Goal: Task Accomplishment & Management: Complete application form

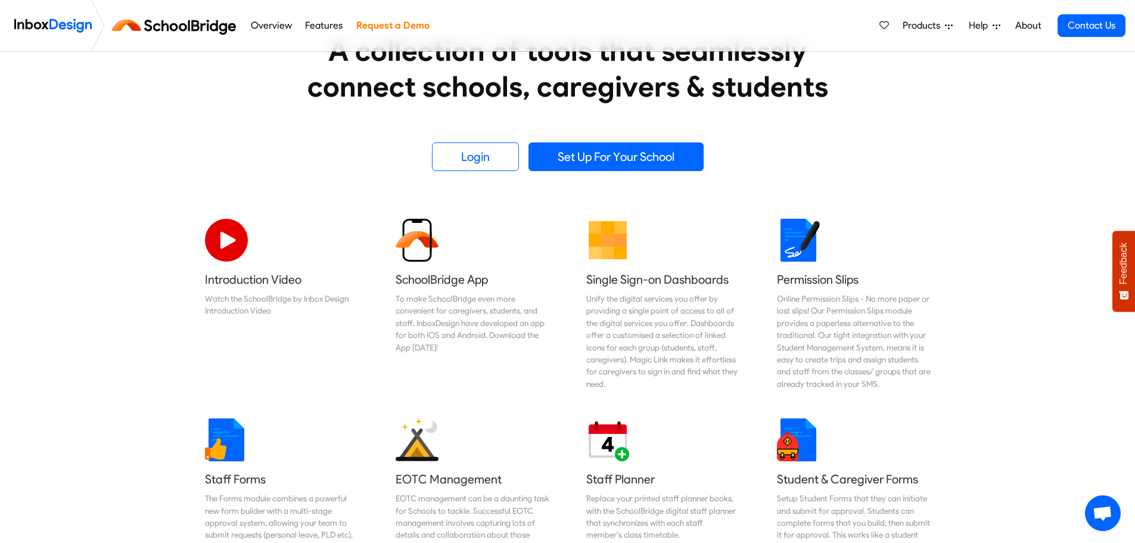
scroll to position [60, 0]
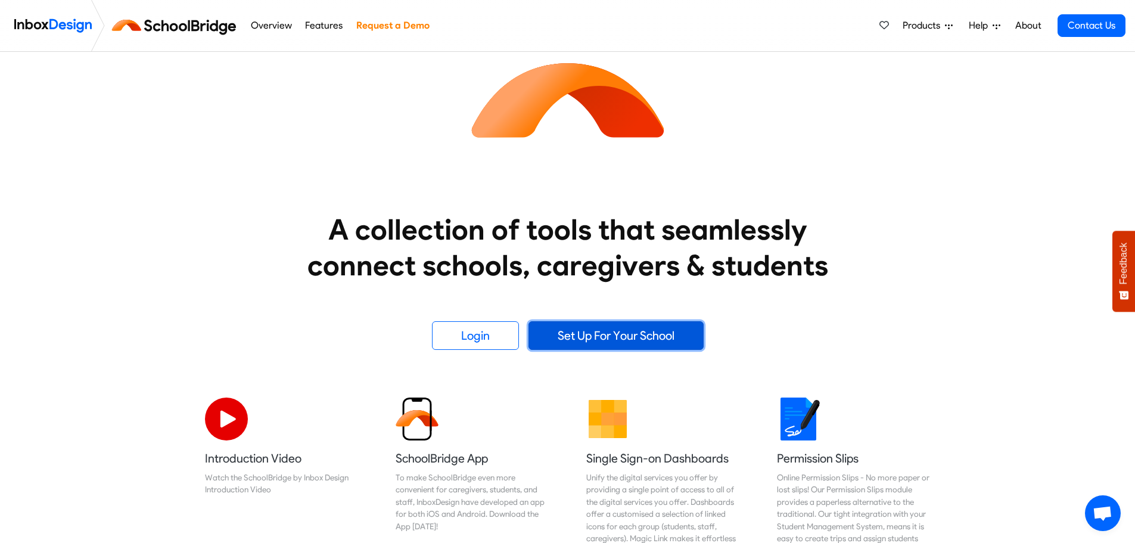
click at [570, 337] on link "Set Up For Your School" at bounding box center [616, 335] width 175 height 29
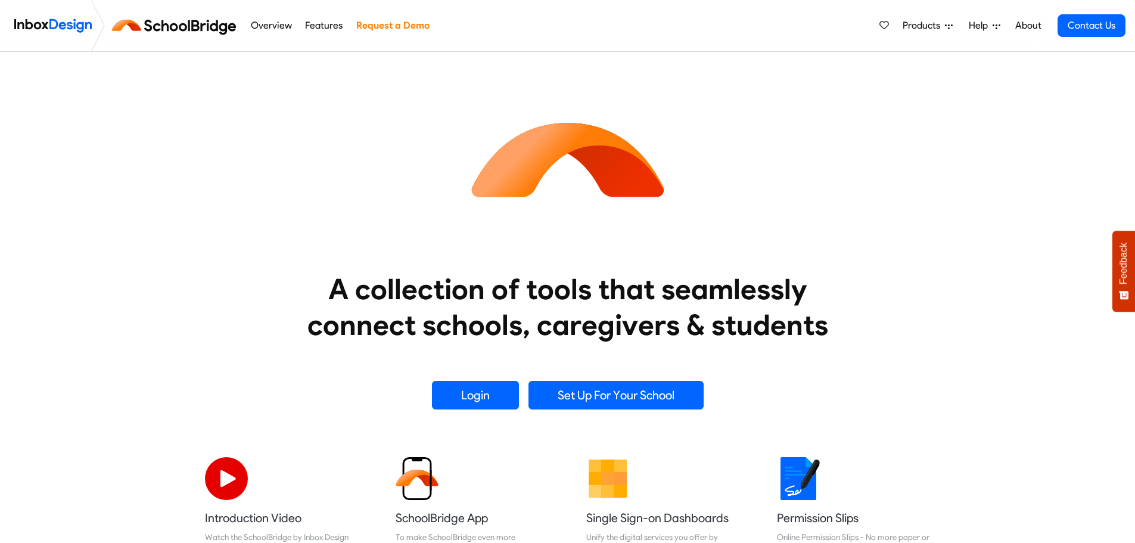
scroll to position [60, 0]
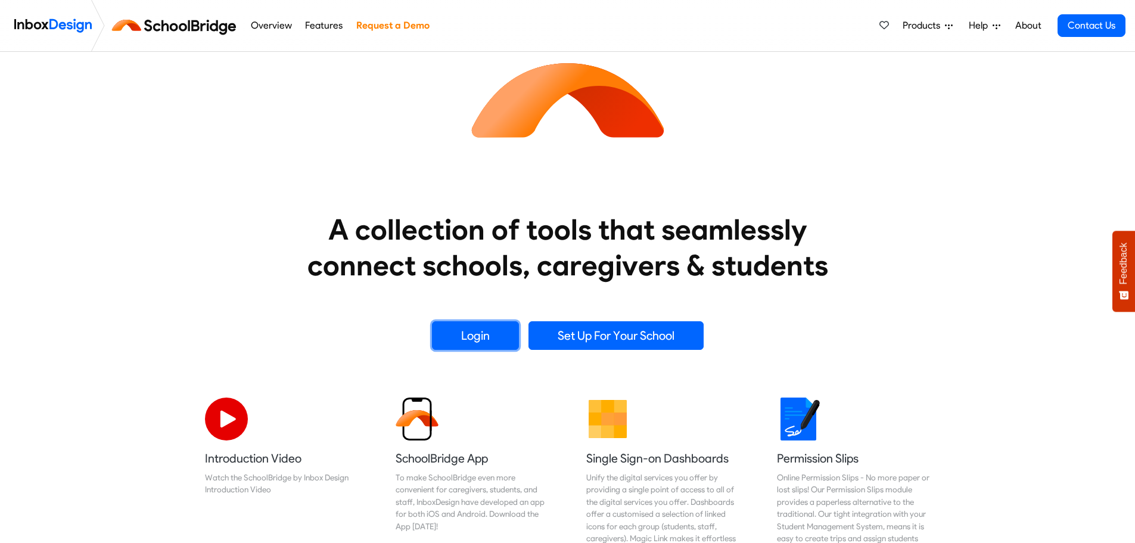
click at [499, 336] on link "Login" at bounding box center [475, 335] width 87 height 29
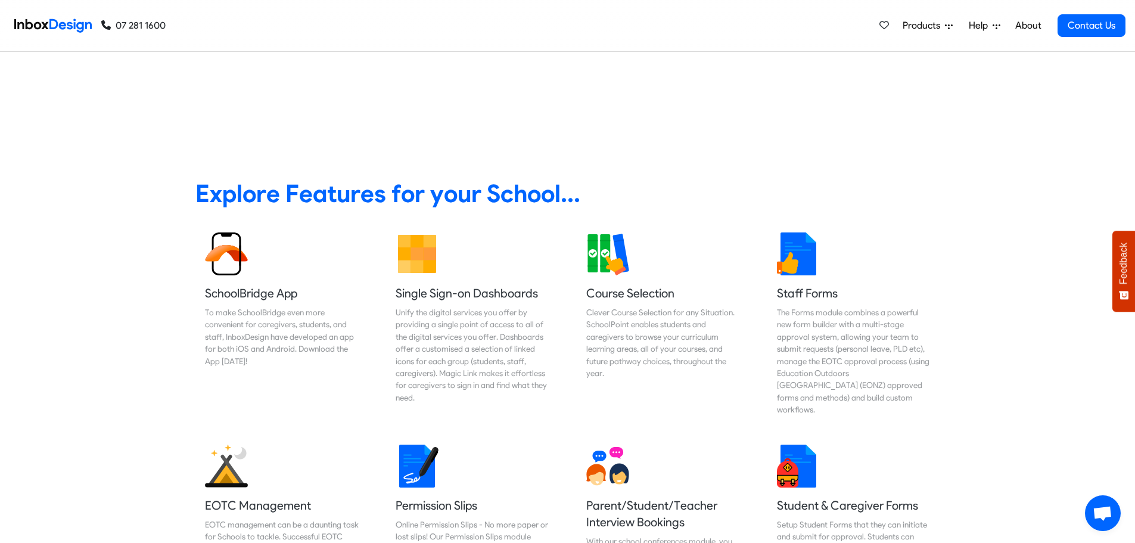
scroll to position [477, 0]
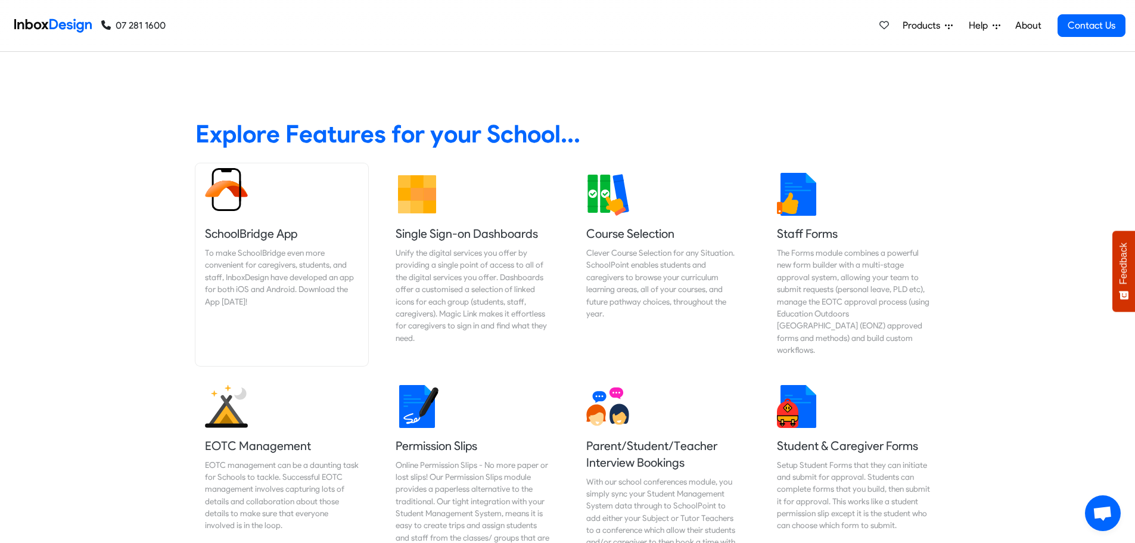
click at [265, 202] on link "SchoolBridge App To make SchoolBridge even more convenient for caregivers, stud…" at bounding box center [281, 264] width 173 height 203
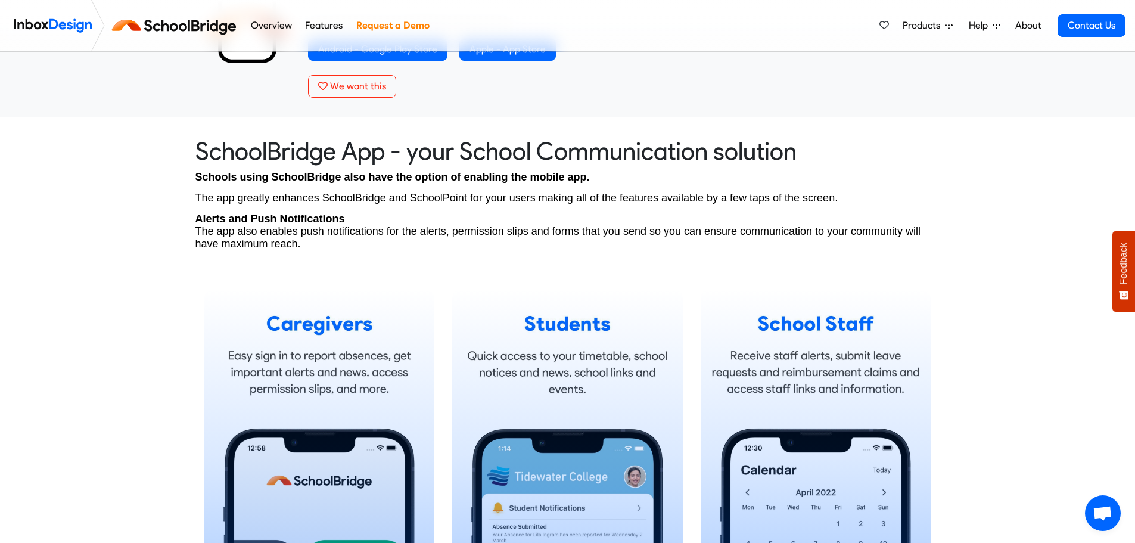
scroll to position [717, 0]
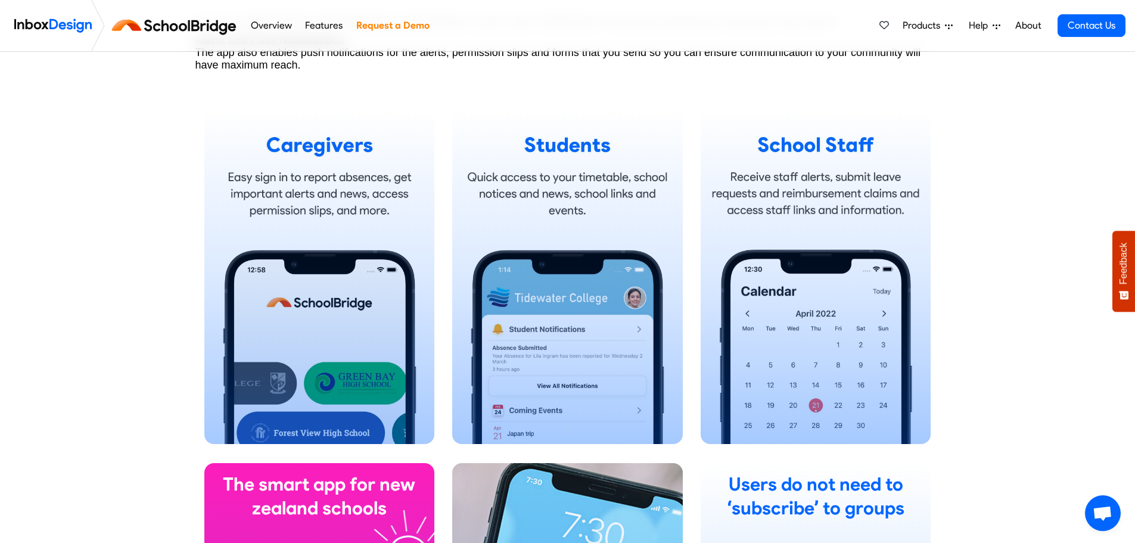
drag, startPoint x: 236, startPoint y: 201, endPoint x: 451, endPoint y: 185, distance: 215.7
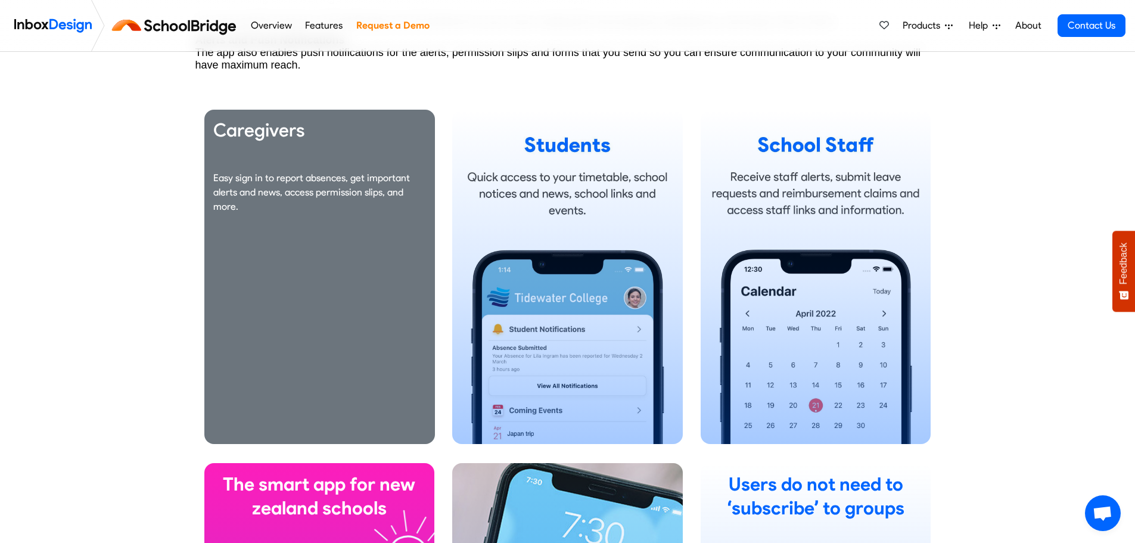
click at [291, 181] on p "Easy sign in to report absences, get important alerts and news, access permissi…" at bounding box center [319, 192] width 213 height 43
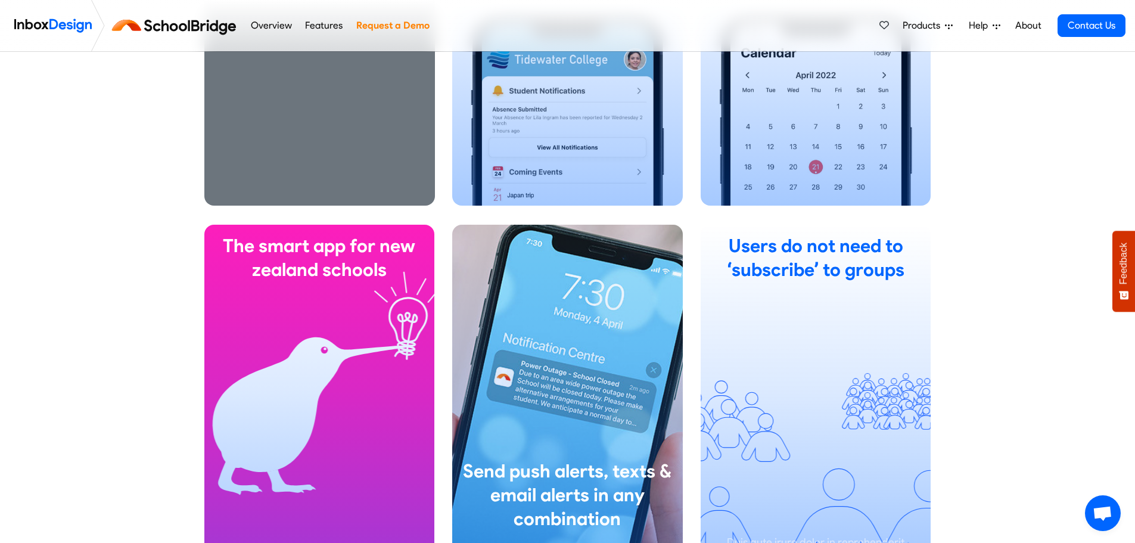
scroll to position [896, 0]
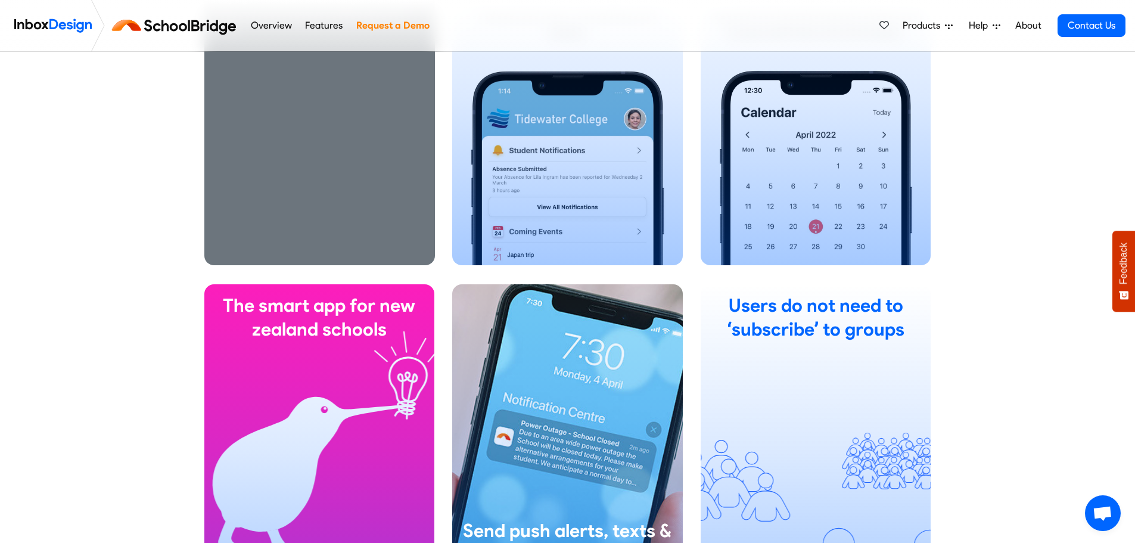
click at [279, 170] on div "Caregivers Easy sign in to report absences, get important alerts and news, acce…" at bounding box center [319, 98] width 231 height 334
click at [286, 159] on div "Caregivers Easy sign in to report absences, get important alerts and news, acce…" at bounding box center [319, 98] width 231 height 334
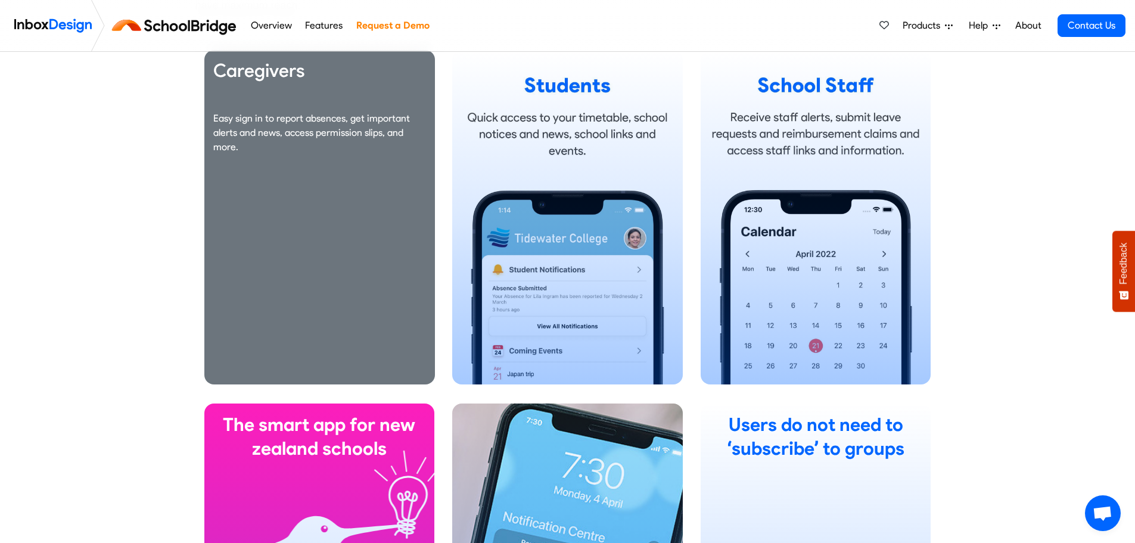
click at [286, 159] on div "Caregivers Easy sign in to report absences, get important alerts and news, acce…" at bounding box center [319, 111] width 213 height 105
click at [287, 128] on p "Easy sign in to report absences, get important alerts and news, access permissi…" at bounding box center [319, 132] width 213 height 43
click at [287, 126] on p "Easy sign in to report absences, get important alerts and news, access permissi…" at bounding box center [319, 132] width 213 height 43
click at [295, 86] on div "Caregivers Easy sign in to report absences, get important alerts and news, acce…" at bounding box center [319, 111] width 213 height 105
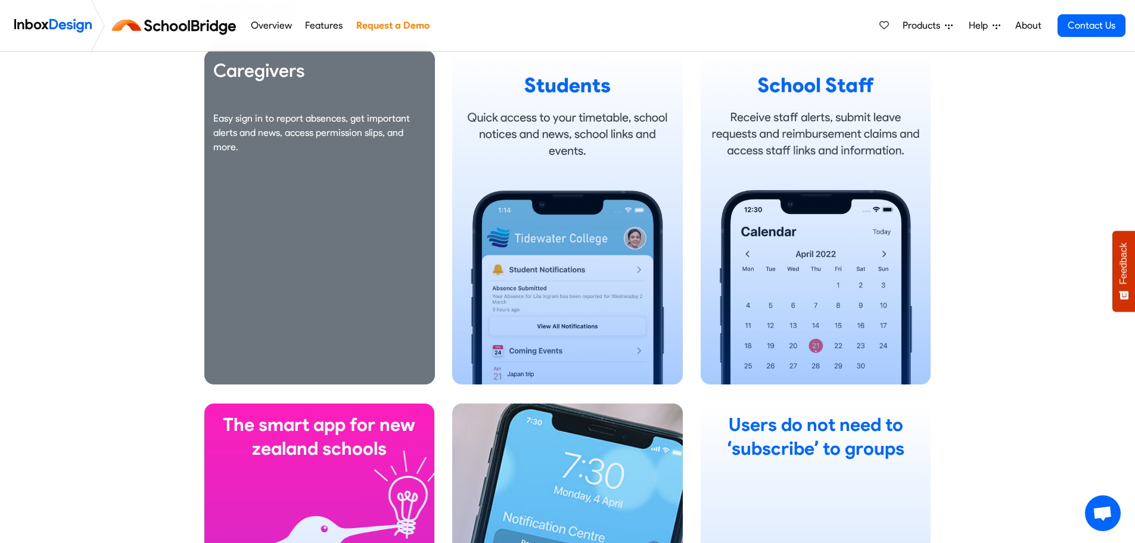
click at [293, 79] on h3 "Caregivers" at bounding box center [319, 71] width 213 height 24
click at [290, 75] on h3 "Caregivers" at bounding box center [319, 71] width 213 height 24
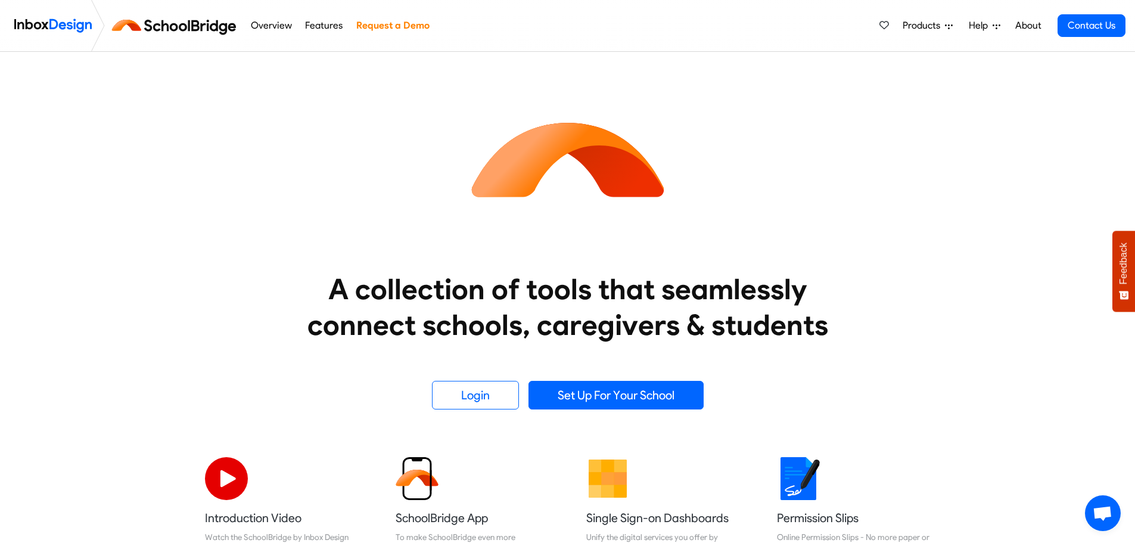
click at [409, 24] on link "Request a Demo" at bounding box center [393, 26] width 80 height 24
